Goal: Task Accomplishment & Management: Use online tool/utility

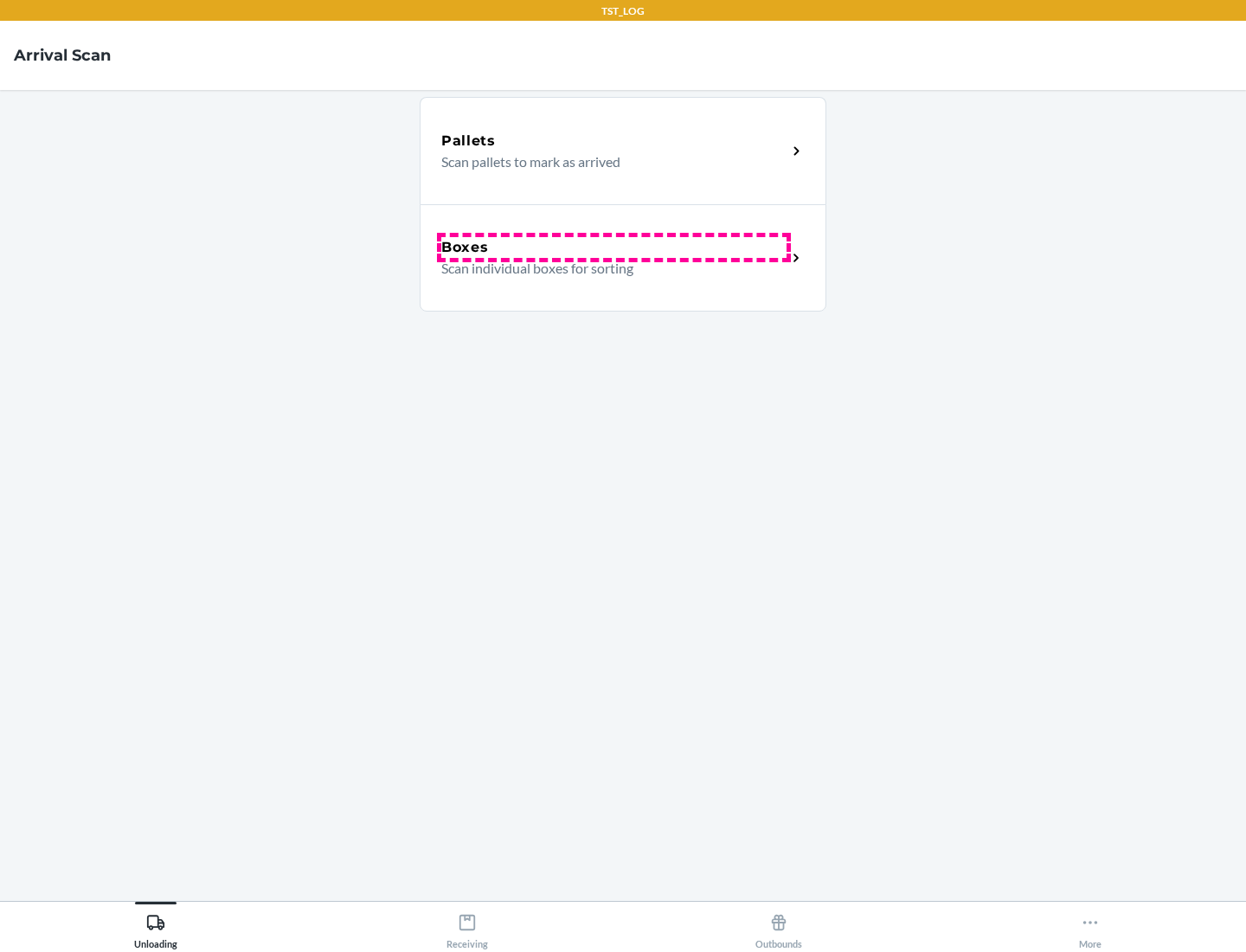
click at [613, 248] on div "Boxes" at bounding box center [614, 247] width 346 height 21
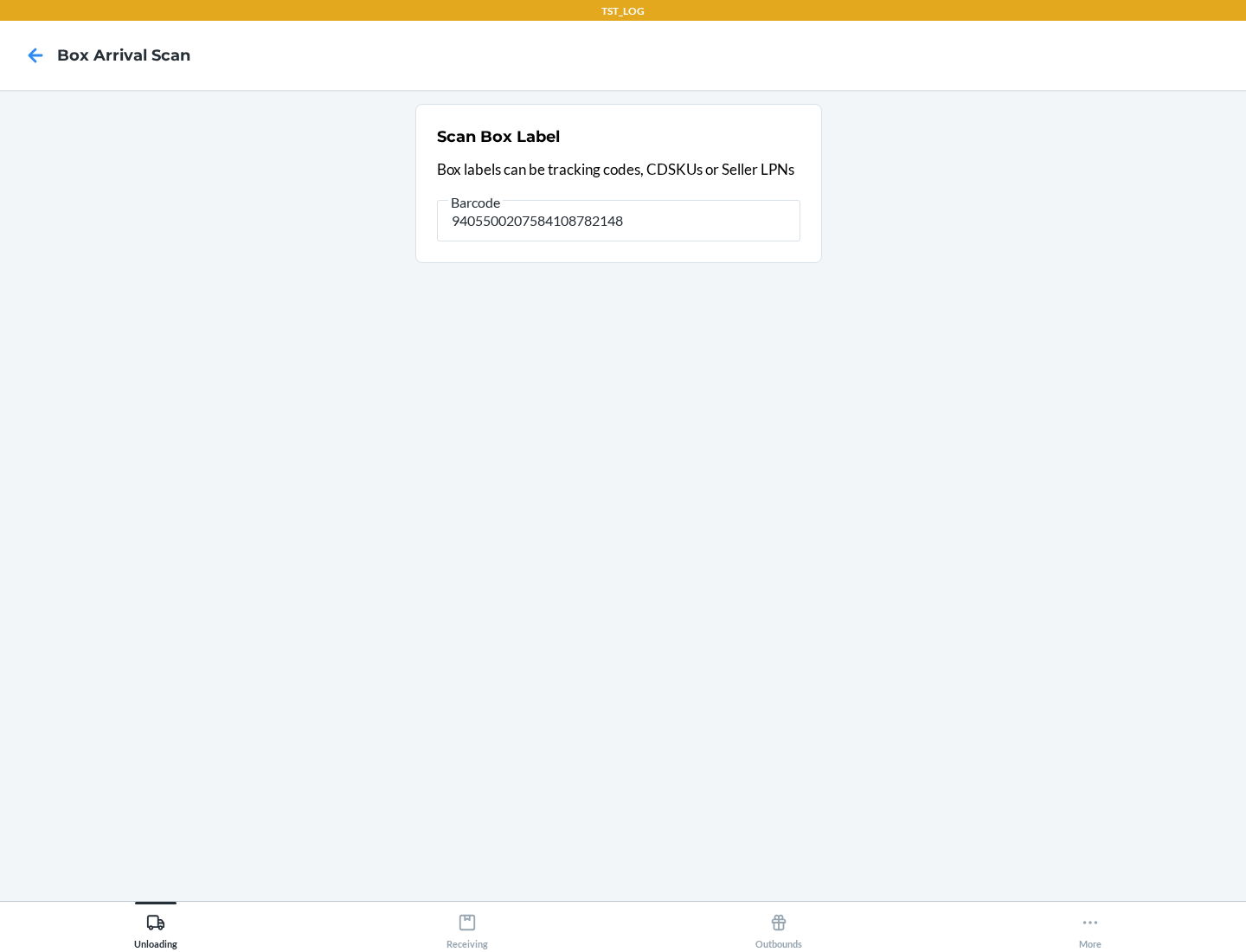
type input "9405500207584108782148"
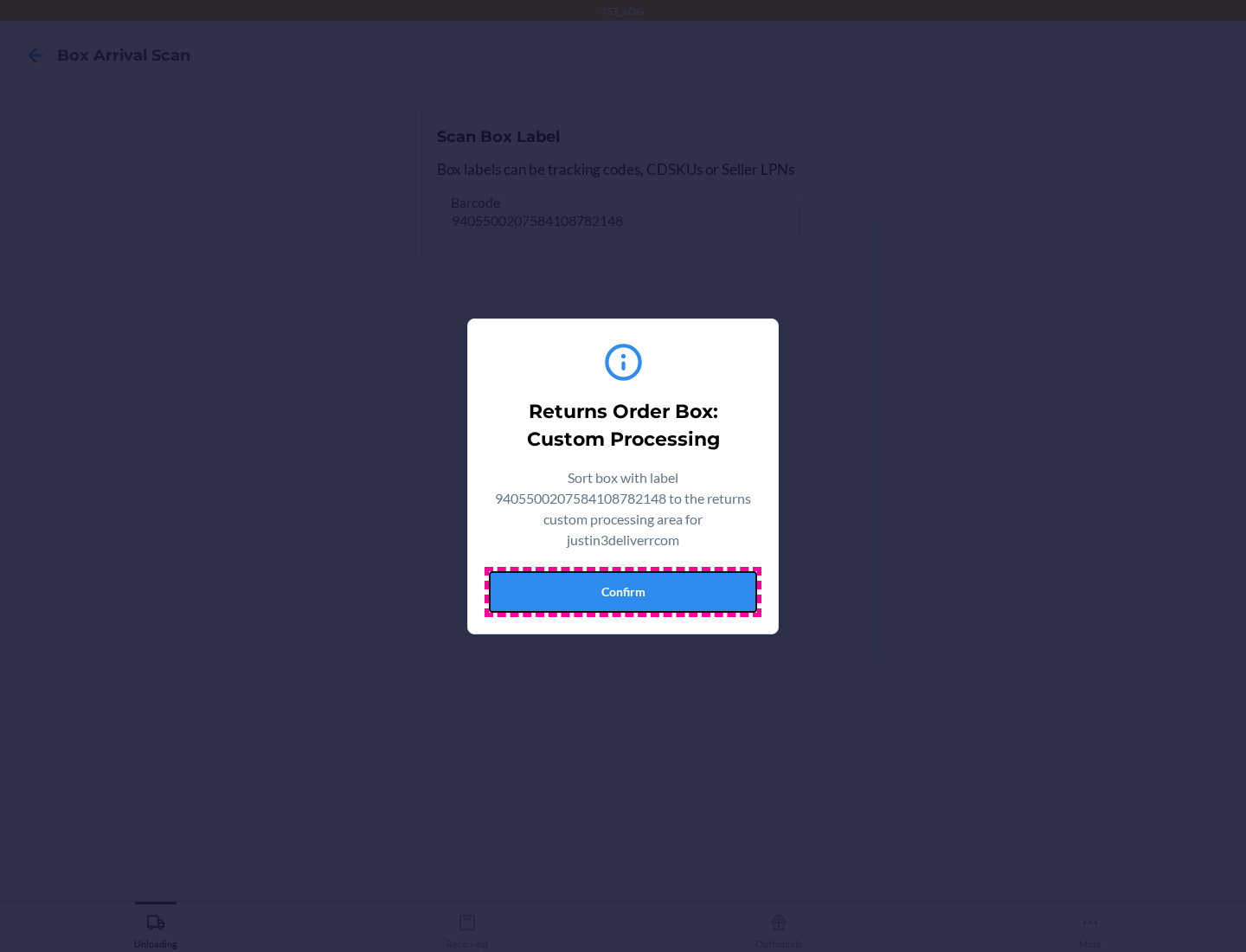
click at [623, 591] on button "Confirm" at bounding box center [623, 592] width 269 height 42
